Goal: Information Seeking & Learning: Learn about a topic

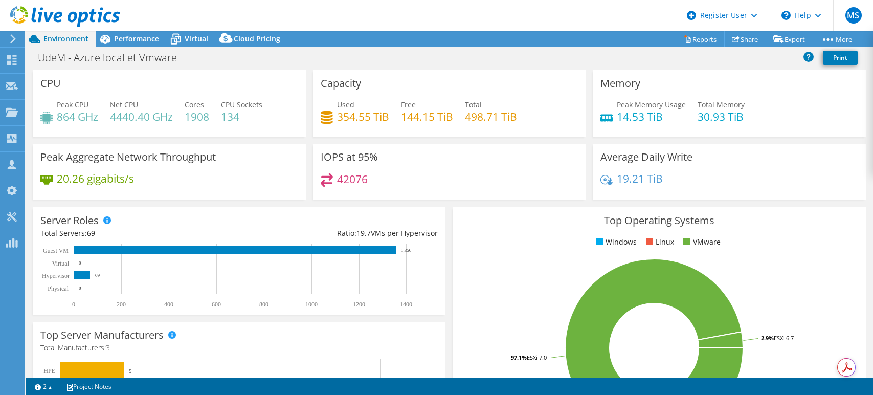
select select "[GEOGRAPHIC_DATA]"
select select "CAD"
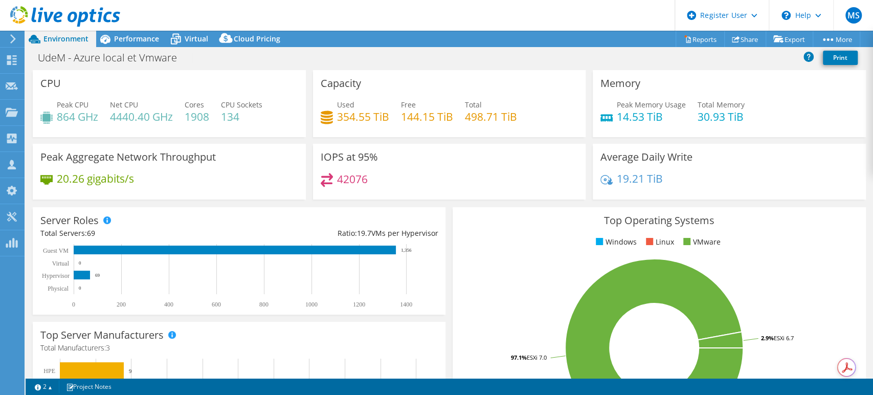
scroll to position [167, 0]
click at [153, 36] on span "Performance" at bounding box center [136, 39] width 45 height 10
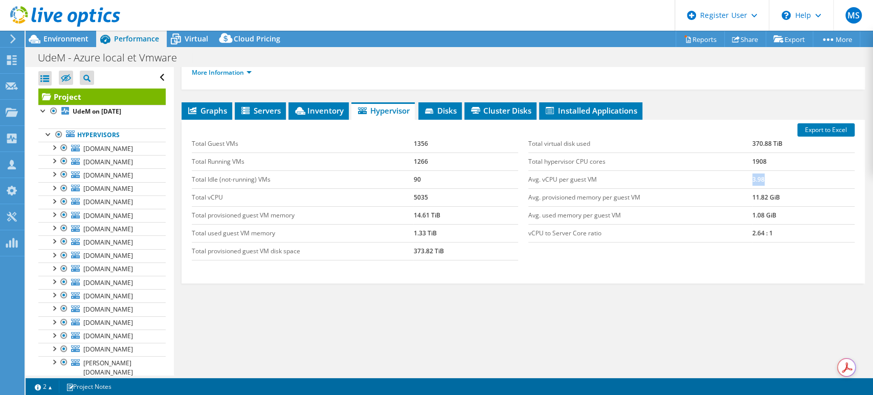
drag, startPoint x: 758, startPoint y: 178, endPoint x: 745, endPoint y: 177, distance: 13.3
click at [752, 177] on td "3.98" at bounding box center [803, 179] width 102 height 18
drag, startPoint x: 541, startPoint y: 177, endPoint x: 587, endPoint y: 179, distance: 46.1
click at [587, 179] on td "Avg. vCPU per guest VM" at bounding box center [640, 179] width 224 height 18
drag, startPoint x: 775, startPoint y: 176, endPoint x: 526, endPoint y: 177, distance: 249.0
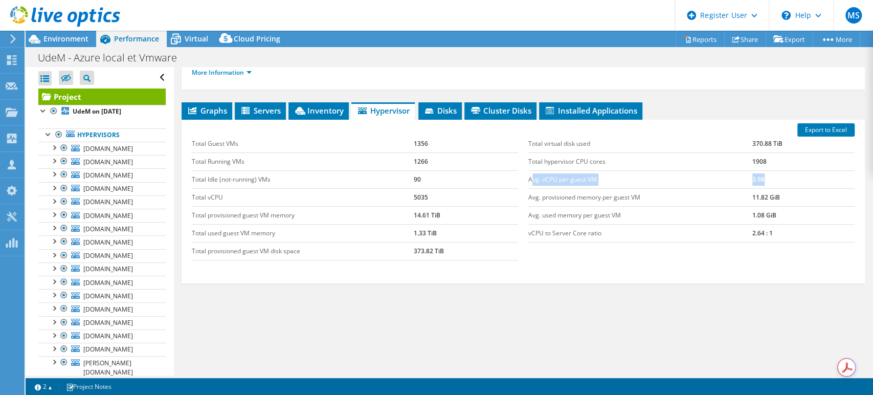
click at [528, 177] on tr "Avg. vCPU per guest VM 3.98" at bounding box center [691, 179] width 326 height 18
drag, startPoint x: 531, startPoint y: 232, endPoint x: 729, endPoint y: 239, distance: 198.5
click at [729, 239] on td "vCPU to Server Core ratio" at bounding box center [640, 233] width 224 height 18
drag, startPoint x: 758, startPoint y: 174, endPoint x: 537, endPoint y: 172, distance: 220.9
click at [537, 172] on tr "Avg. vCPU per guest VM 3.98" at bounding box center [691, 179] width 326 height 18
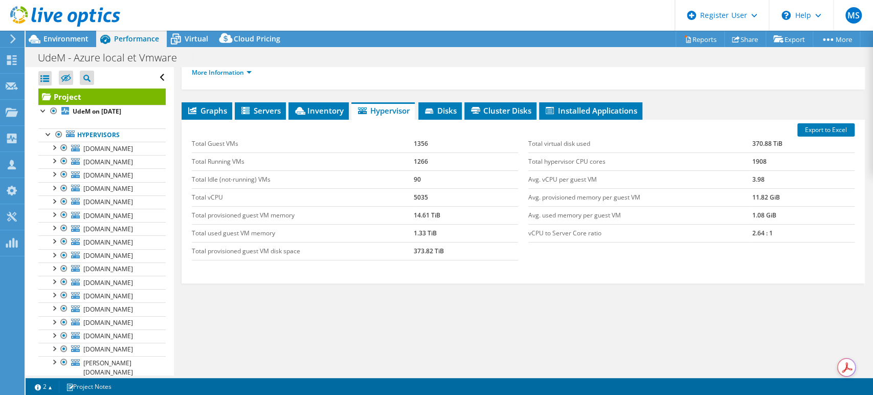
click at [545, 236] on td "vCPU to Server Core ratio" at bounding box center [640, 233] width 224 height 18
drag, startPoint x: 537, startPoint y: 224, endPoint x: 773, endPoint y: 228, distance: 235.8
click at [773, 228] on tr "vCPU to Server Core ratio 2.64 : 1" at bounding box center [691, 233] width 326 height 18
click at [761, 239] on td "2.64 : 1" at bounding box center [803, 233] width 102 height 18
drag, startPoint x: 769, startPoint y: 230, endPoint x: 525, endPoint y: 229, distance: 243.9
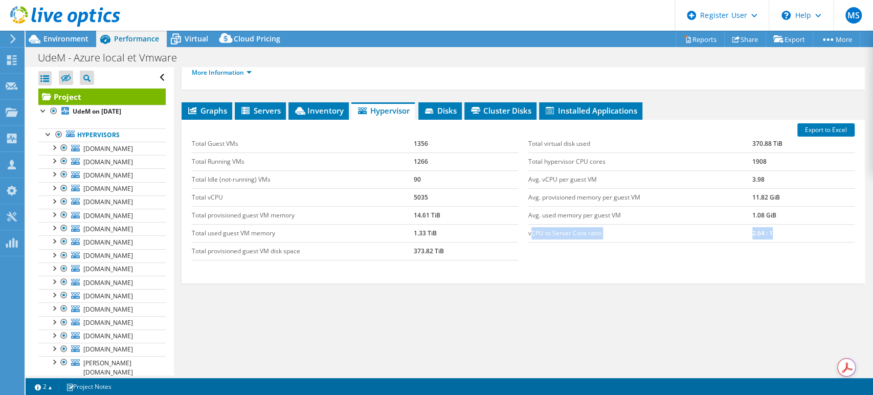
click at [528, 229] on tr "vCPU to Server Core ratio 2.64 : 1" at bounding box center [691, 233] width 326 height 18
click at [682, 265] on div "Total Guest VMs 1356 Total Running VMs 1266 Total Idle (not-running) VMs 90 Tot…" at bounding box center [523, 198] width 673 height 146
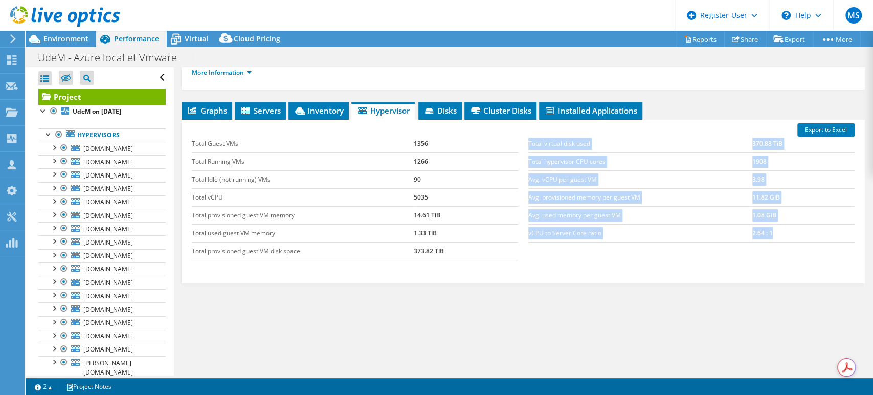
drag, startPoint x: 779, startPoint y: 234, endPoint x: 523, endPoint y: 236, distance: 255.7
click at [523, 236] on div "Total virtual disk used 370.88 TiB Total hypervisor CPU cores 1908 Avg. vCPU pe…" at bounding box center [691, 189] width 336 height 128
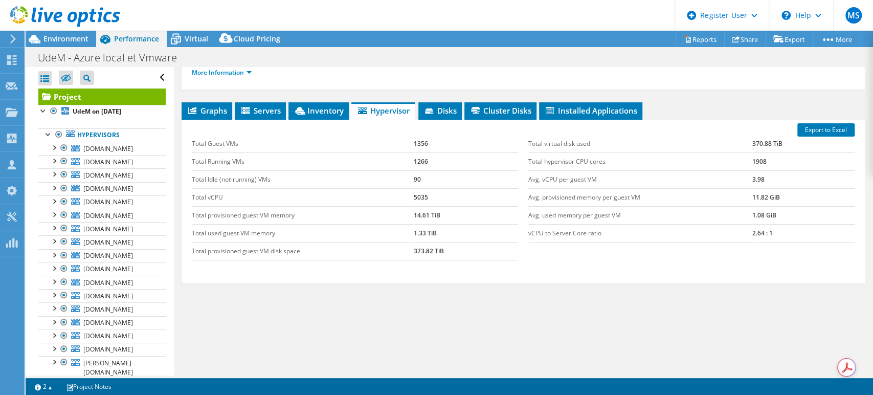
click at [708, 243] on div "Total virtual disk used 370.88 TiB Total hypervisor CPU cores 1908 Avg. vCPU pe…" at bounding box center [691, 189] width 336 height 128
drag, startPoint x: 768, startPoint y: 233, endPoint x: 526, endPoint y: 234, distance: 241.9
click at [528, 234] on tr "vCPU to Server Core ratio 2.64 : 1" at bounding box center [691, 233] width 326 height 18
click at [632, 255] on div "Total Guest VMs 1356 Total Running VMs 1266 Total Idle (not-running) VMs 90 Tot…" at bounding box center [523, 198] width 673 height 146
drag, startPoint x: 779, startPoint y: 230, endPoint x: 525, endPoint y: 236, distance: 254.7
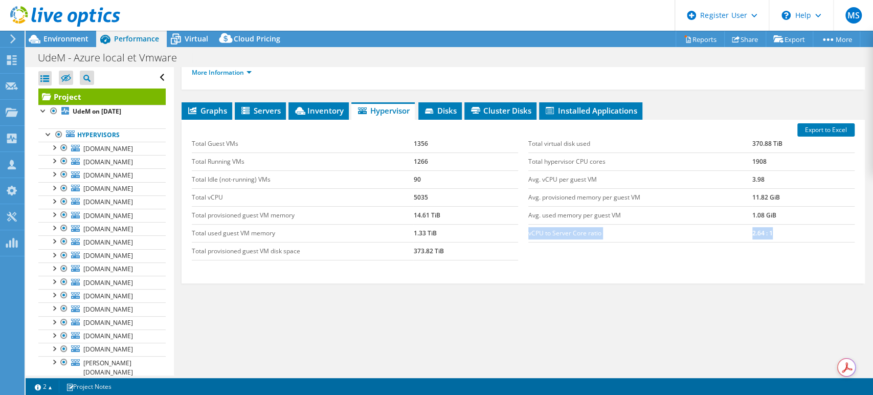
click at [528, 236] on tr "vCPU to Server Core ratio 2.64 : 1" at bounding box center [691, 233] width 326 height 18
click at [732, 240] on div "Total virtual disk used 370.88 TiB Total hypervisor CPU cores 1908 Avg. vCPU pe…" at bounding box center [691, 189] width 336 height 128
drag, startPoint x: 743, startPoint y: 232, endPoint x: 773, endPoint y: 232, distance: 30.2
click at [773, 232] on tr "vCPU to Server Core ratio 2.64 : 1" at bounding box center [691, 233] width 326 height 18
click at [761, 253] on div "Total Guest VMs 1356 Total Running VMs 1266 Total Idle (not-running) VMs 90 Tot…" at bounding box center [523, 198] width 673 height 146
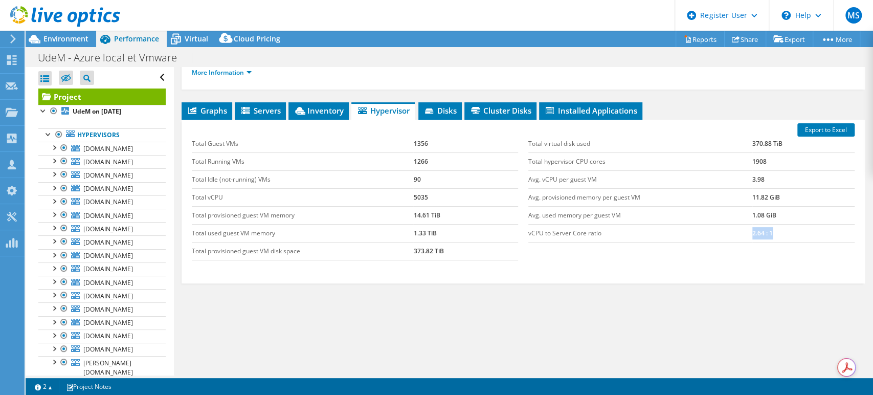
drag, startPoint x: 767, startPoint y: 236, endPoint x: 746, endPoint y: 234, distance: 21.6
click at [752, 234] on td "2.64 : 1" at bounding box center [803, 233] width 102 height 18
click at [745, 242] on div "Total virtual disk used 370.88 TiB Total hypervisor CPU cores 1908 Avg. vCPU pe…" at bounding box center [691, 189] width 336 height 128
click at [309, 114] on span "Inventory" at bounding box center [319, 110] width 50 height 10
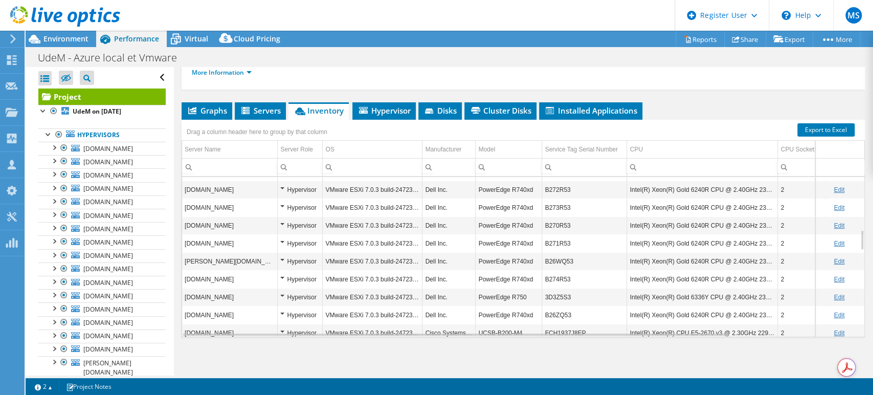
scroll to position [0, 0]
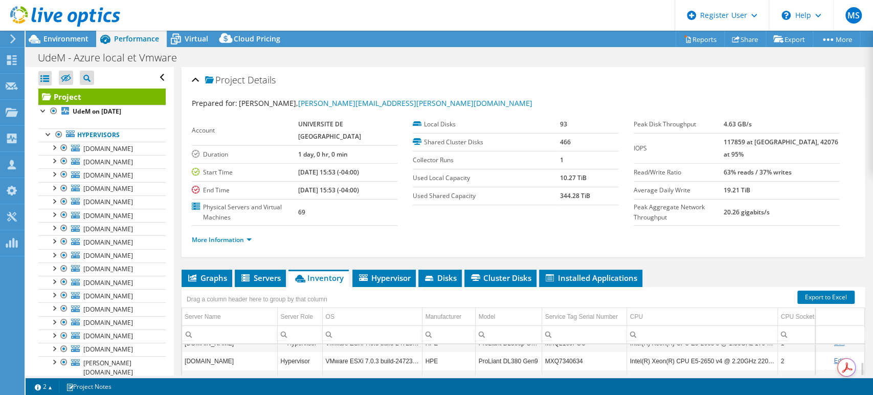
click at [666, 271] on ul "Graphs Servers Inventory Hypervisor Disks Cluster Disks Installed Applications" at bounding box center [523, 277] width 683 height 17
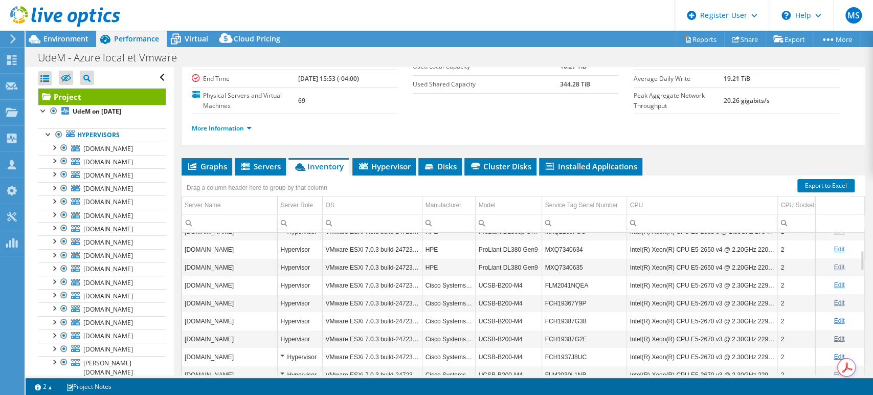
scroll to position [114, 0]
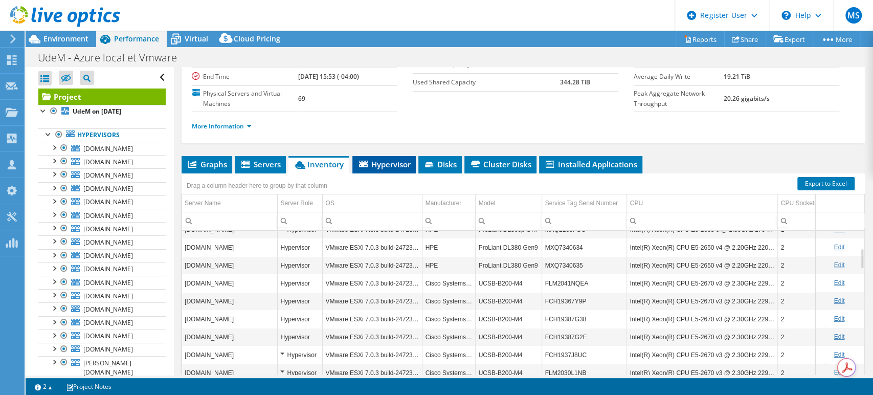
click at [379, 161] on span "Hypervisor" at bounding box center [383, 164] width 53 height 10
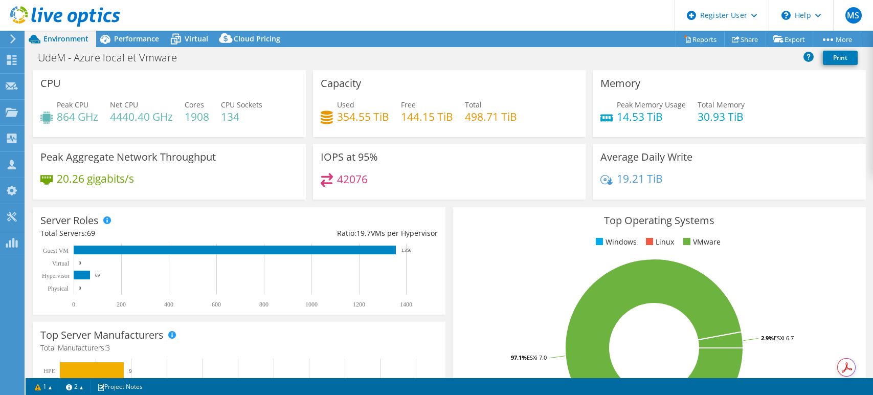
select select "[GEOGRAPHIC_DATA]"
select select "CAD"
